Goal: Task Accomplishment & Management: Use online tool/utility

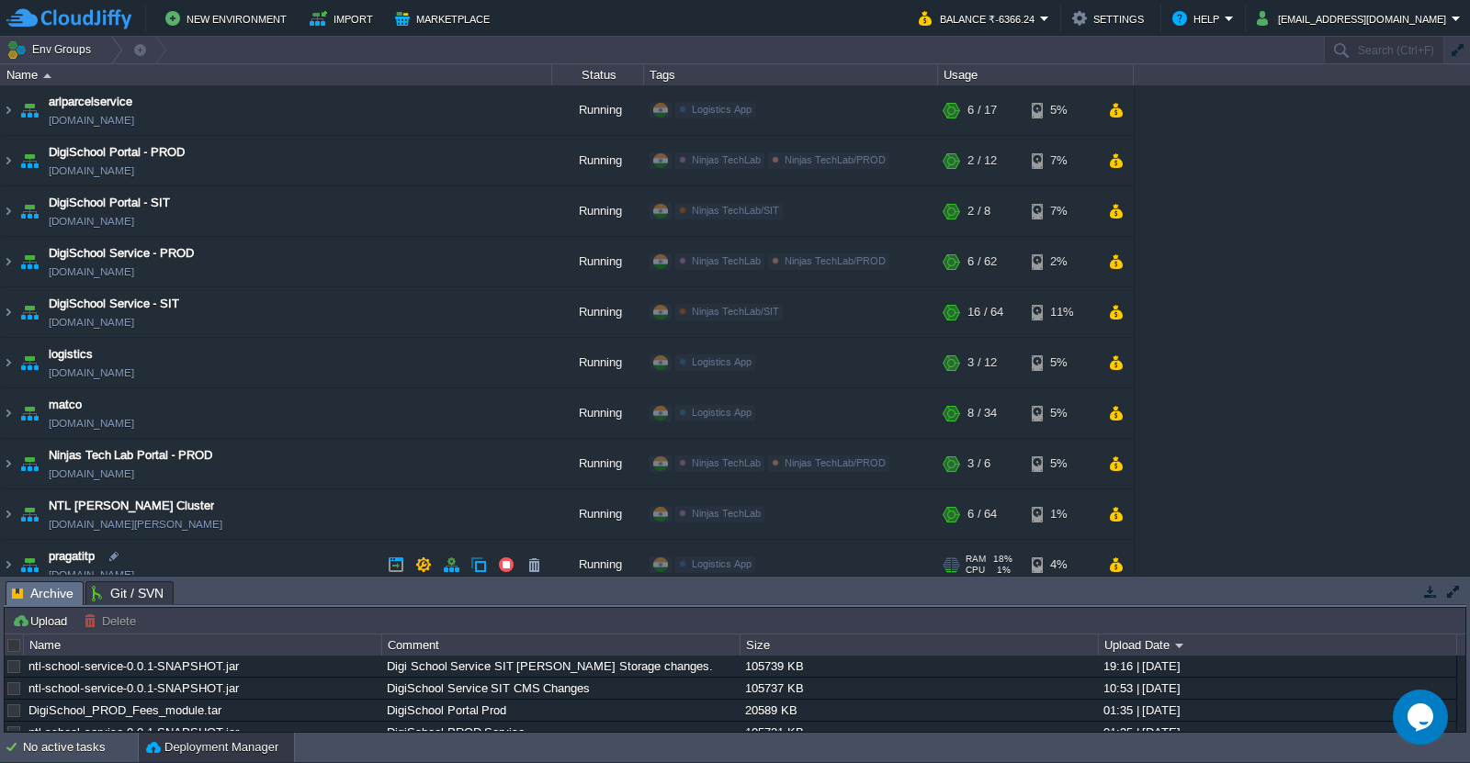
scroll to position [16, 0]
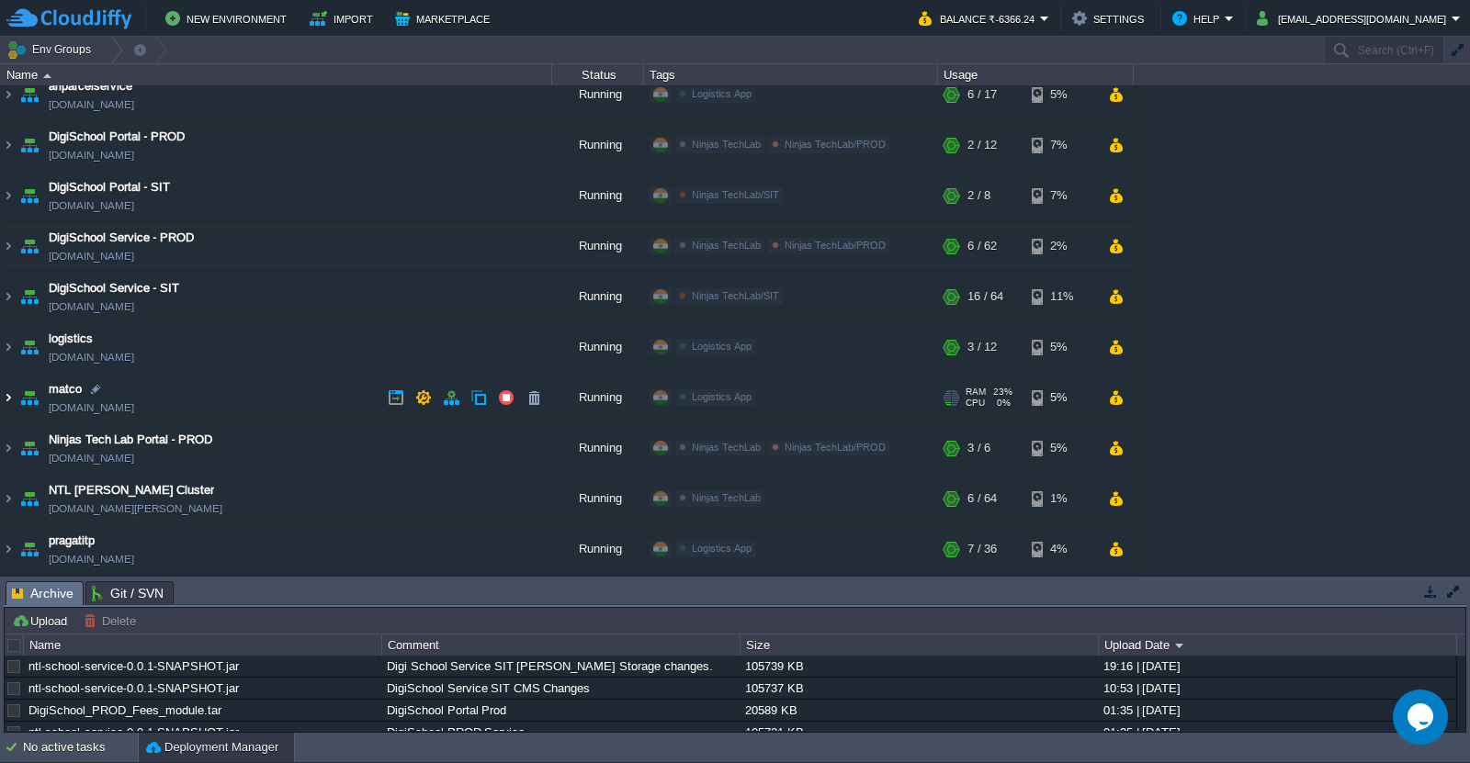
click at [5, 397] on img at bounding box center [8, 398] width 15 height 50
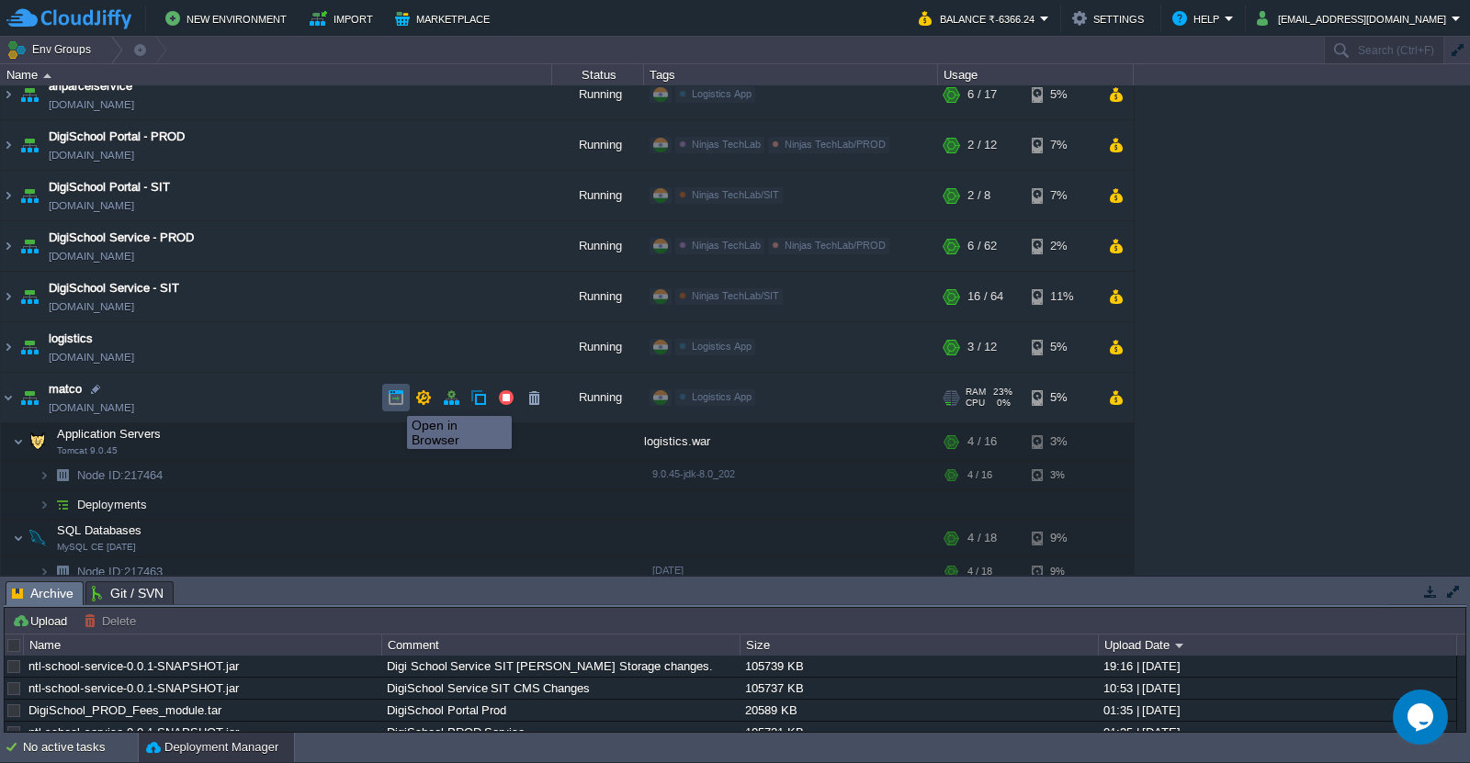
click at [393, 400] on button "button" at bounding box center [396, 398] width 17 height 17
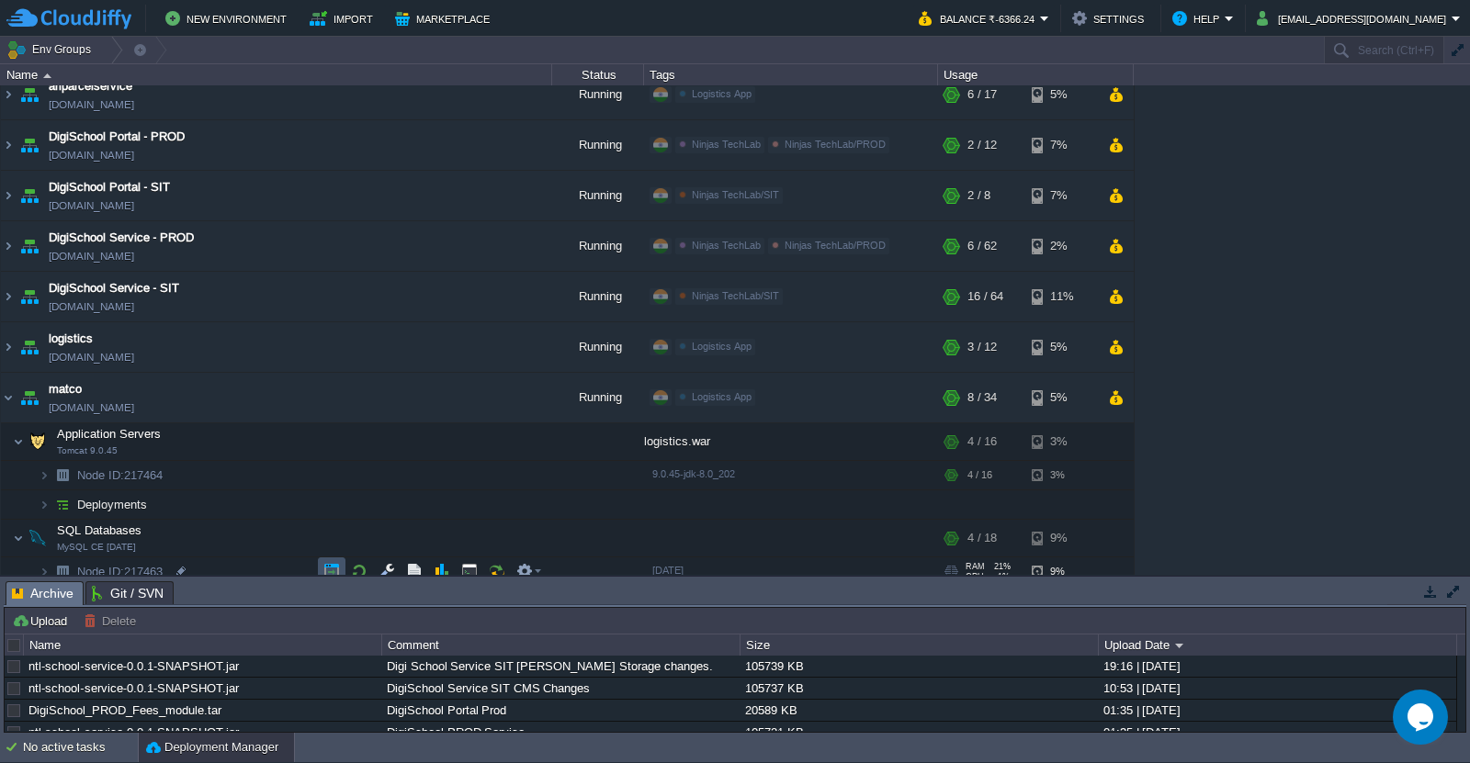
click at [333, 569] on button "button" at bounding box center [331, 571] width 17 height 17
click at [533, 445] on em at bounding box center [528, 442] width 25 height 17
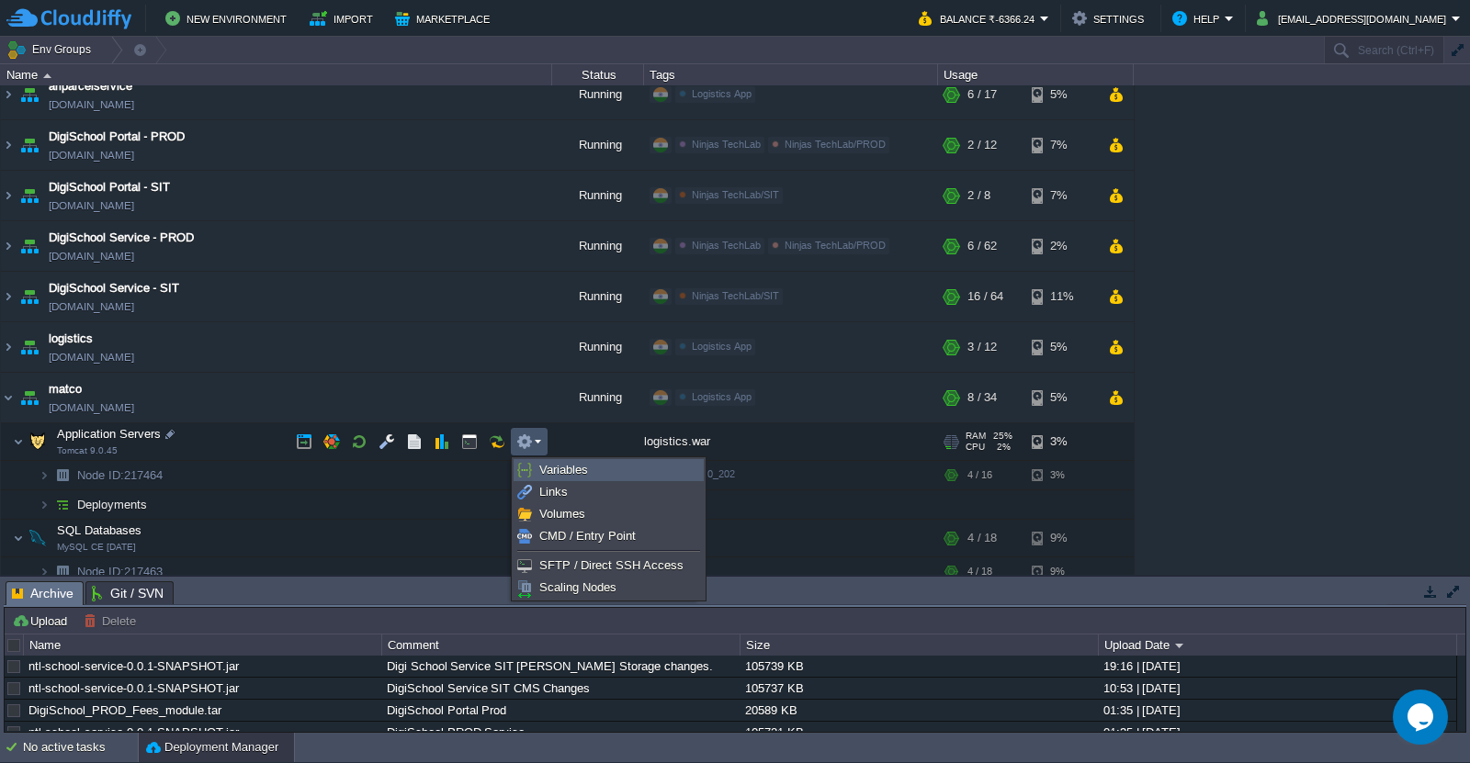
click at [566, 475] on span "Variables" at bounding box center [563, 470] width 49 height 14
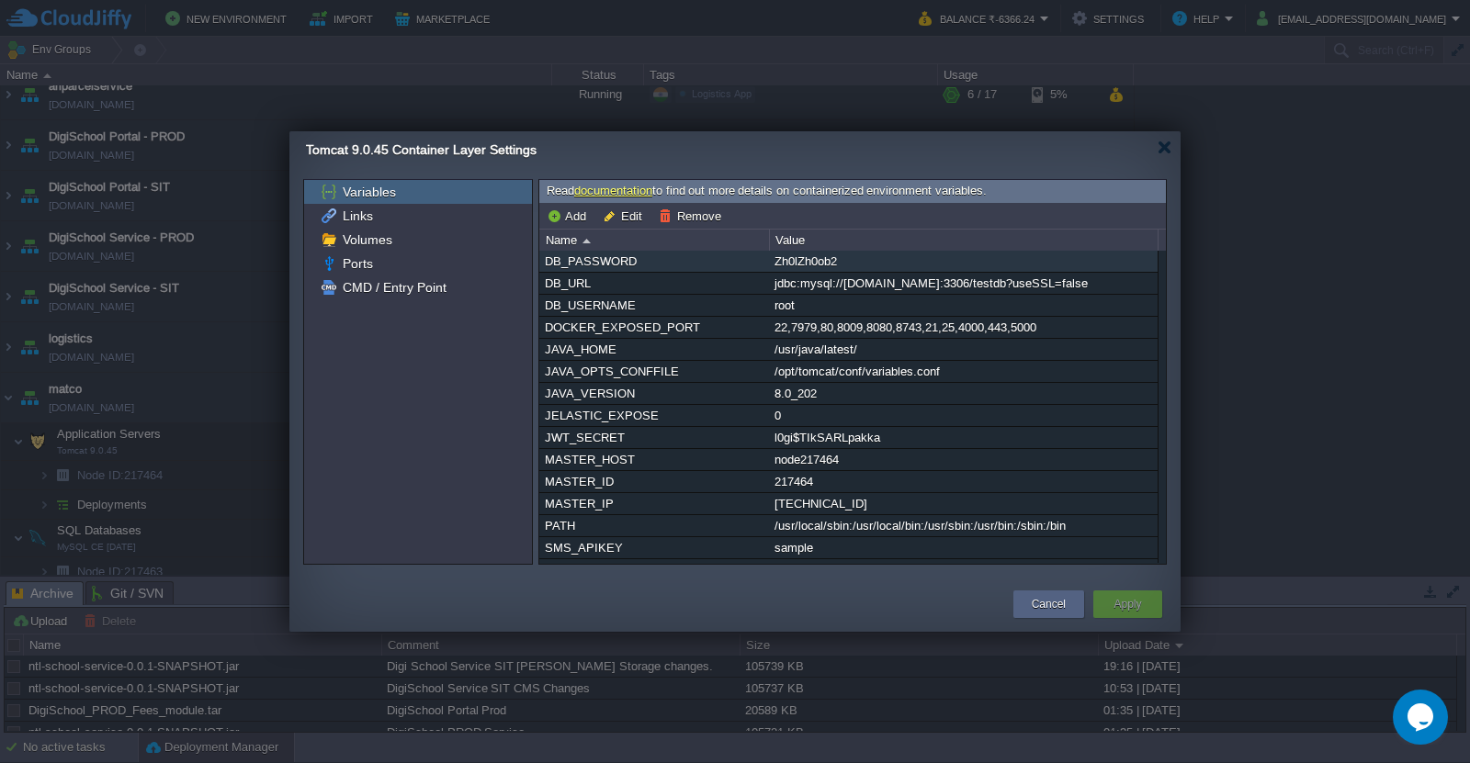
click at [800, 271] on div "Zh0lZh0ob2" at bounding box center [963, 261] width 387 height 21
click at [800, 271] on div "DB_PASSWORD [SECURITY_DATA] DB_URL jdbc:mysql://[DOMAIN_NAME]:3306/testdb?useSS…" at bounding box center [852, 407] width 627 height 312
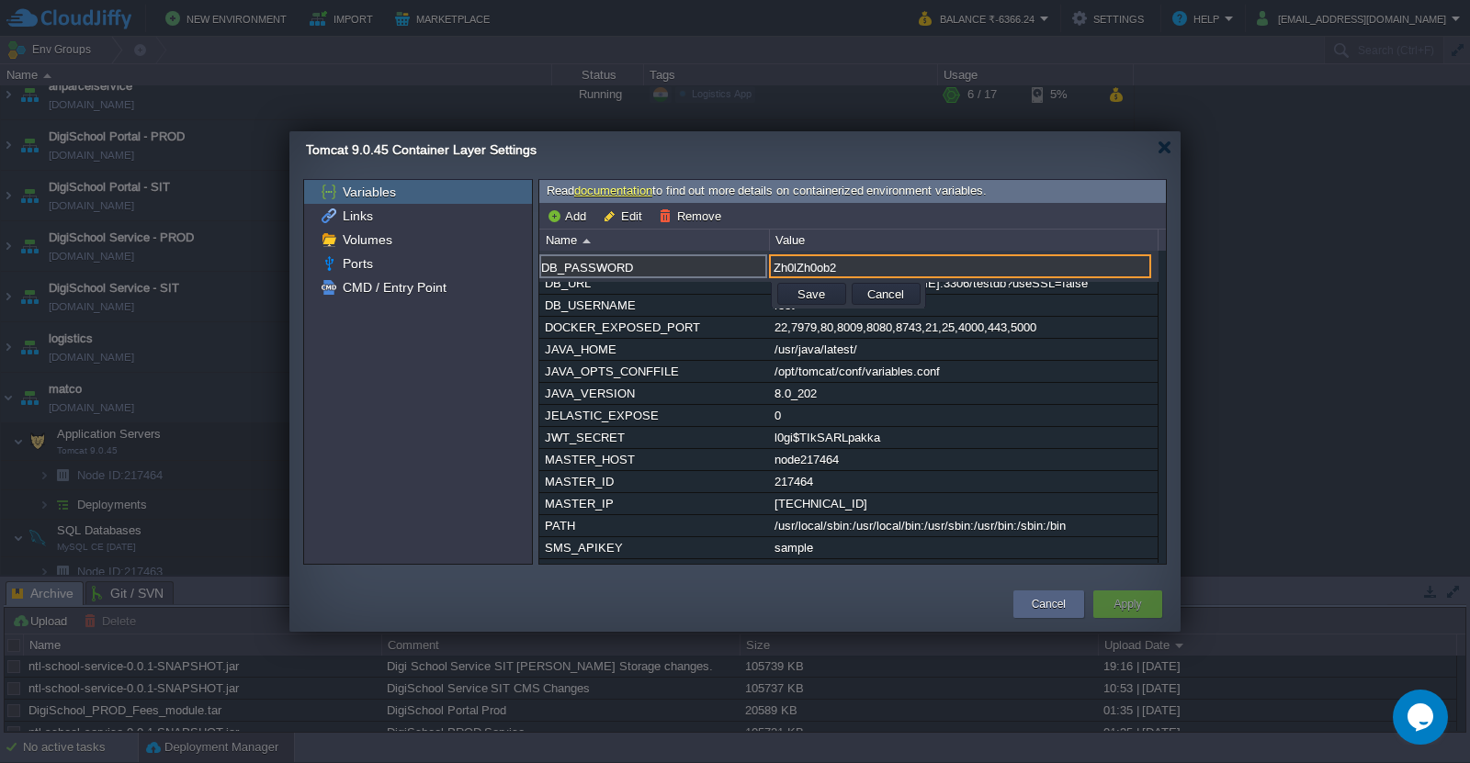
click at [808, 268] on input "Zh0lZh0ob2" at bounding box center [960, 266] width 382 height 24
